Goal: Complete application form

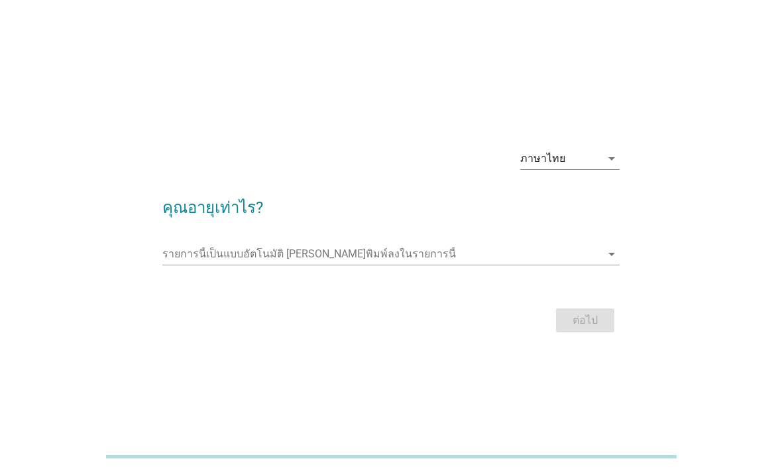
click at [187, 264] on input "รายการนี้เป็นแบบอัตโนมัติ คุณสามารถพิมพ์ลงในรายการนี้" at bounding box center [381, 253] width 439 height 21
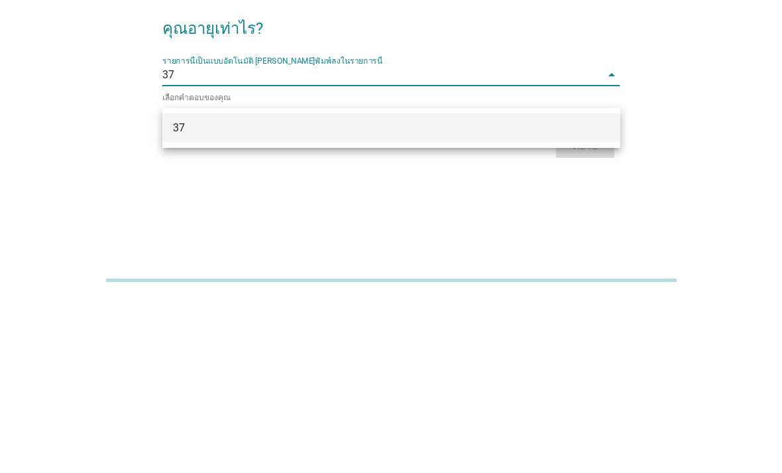
type input "37"
click at [495, 306] on div "ต่อไป" at bounding box center [391, 322] width 458 height 32
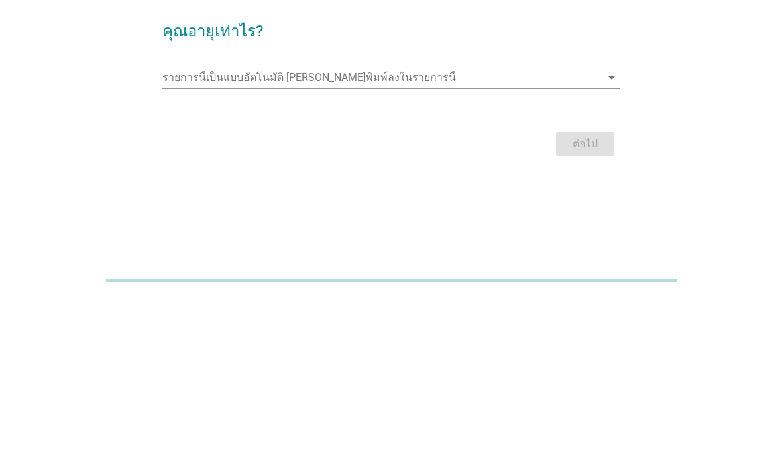
scroll to position [75, 0]
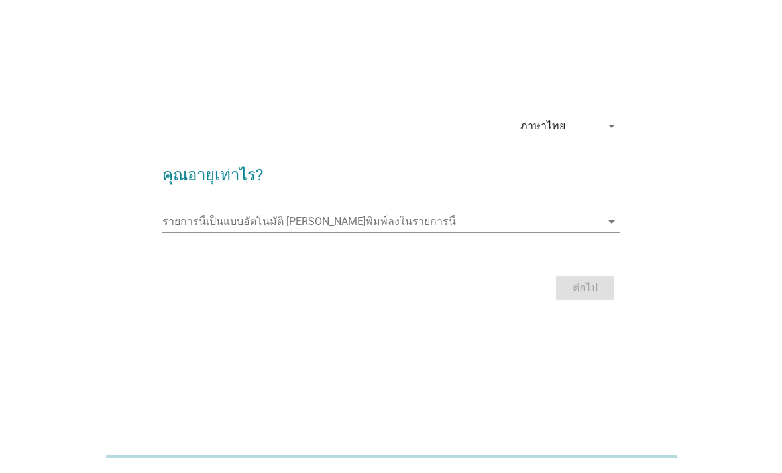
click at [600, 211] on input "รายการนี้เป็นแบบอัตโนมัติ คุณสามารถพิมพ์ลงในรายการนี้" at bounding box center [381, 221] width 439 height 21
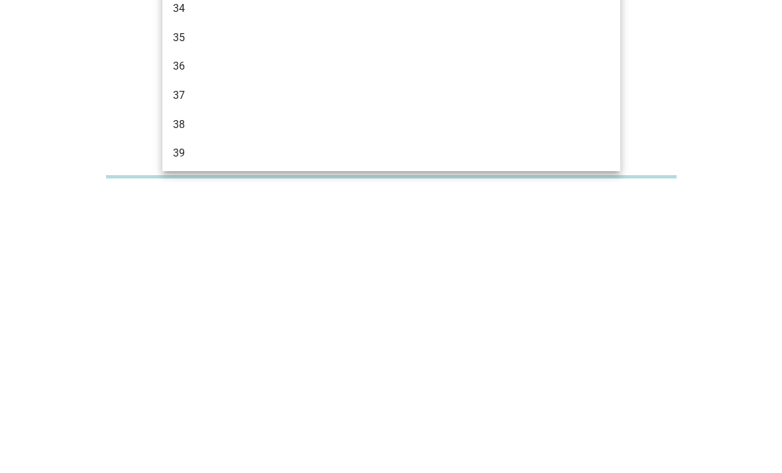
scroll to position [450, 0]
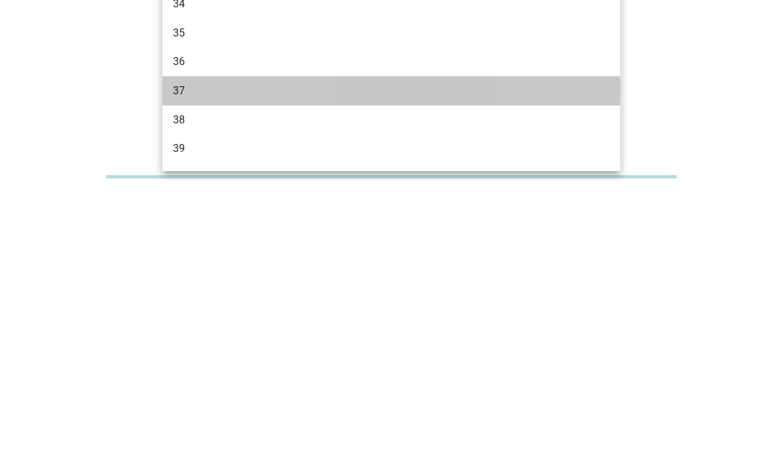
click at [180, 363] on div "37" at bounding box center [373, 371] width 400 height 16
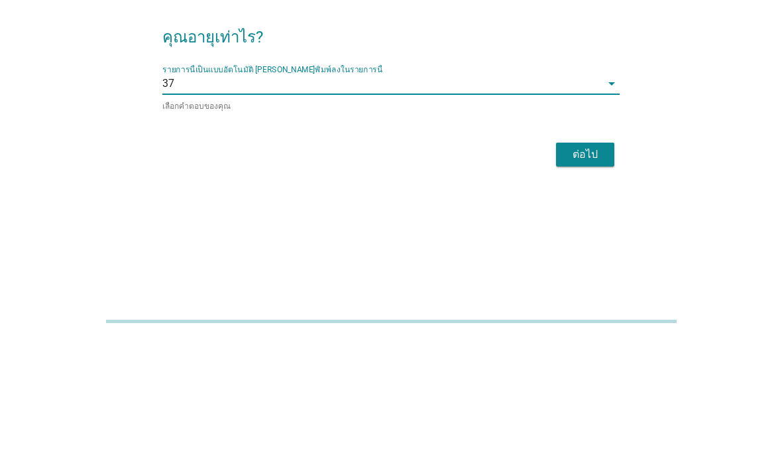
click at [584, 282] on div "ต่อไป" at bounding box center [585, 290] width 37 height 16
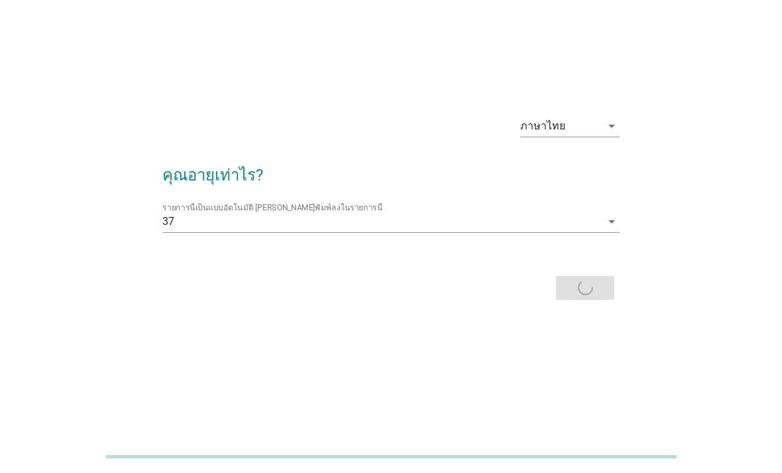
scroll to position [0, 0]
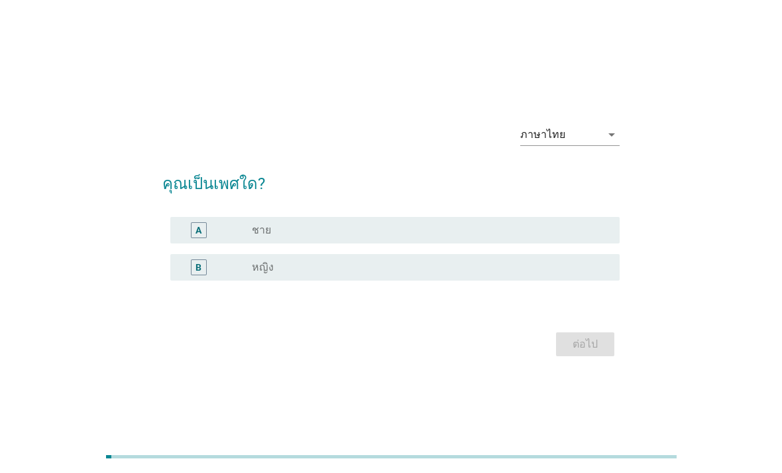
click at [251, 280] on div "B radio_button_unchecked หญิง" at bounding box center [395, 267] width 450 height 27
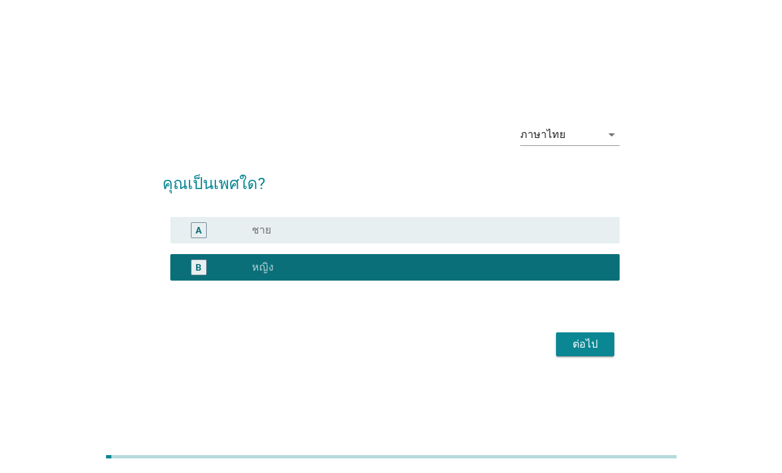
click at [575, 352] on div "ต่อไป" at bounding box center [585, 344] width 37 height 16
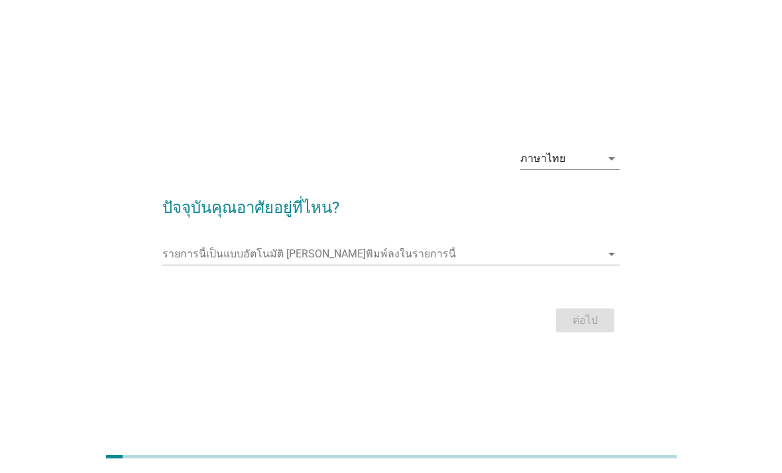
click at [201, 264] on input "รายการนี้เป็นแบบอัตโนมัติ คุณสามารถพิมพ์ลงในรายการนี้" at bounding box center [381, 253] width 439 height 21
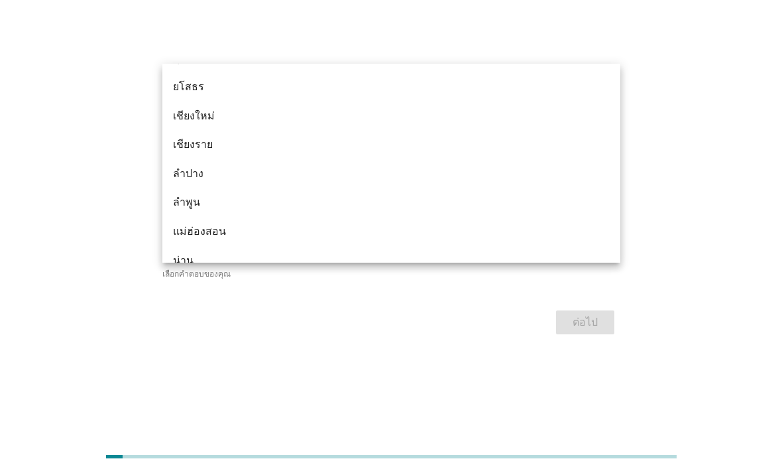
scroll to position [600, 0]
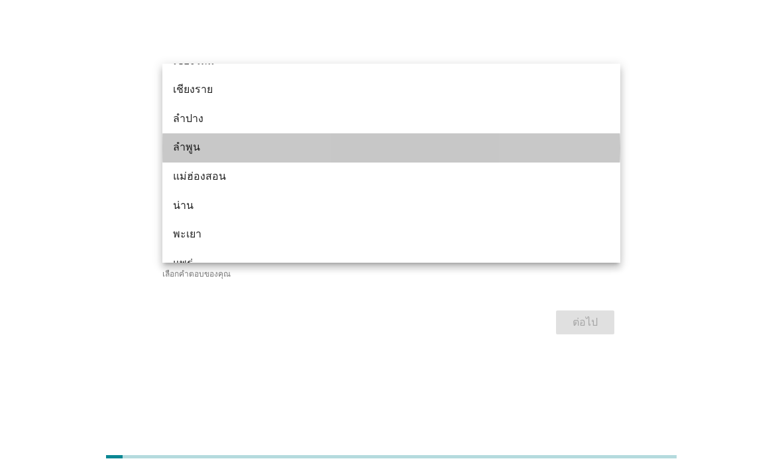
click at [181, 152] on div "ลำพูน" at bounding box center [373, 147] width 400 height 16
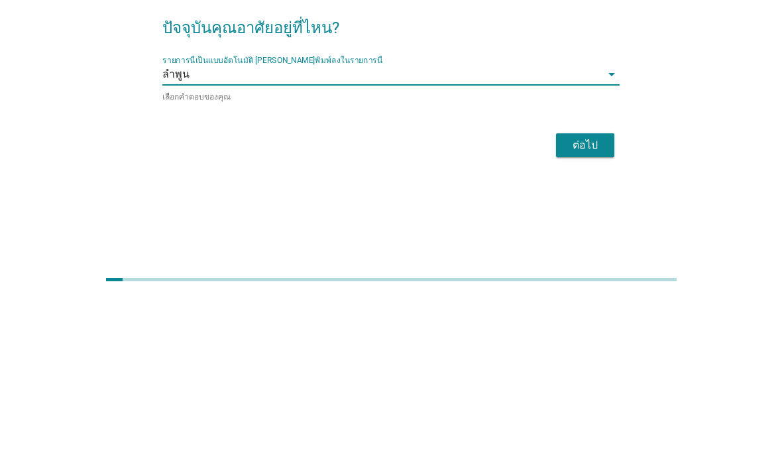
click at [583, 314] on div "ต่อไป" at bounding box center [585, 322] width 37 height 16
